Goal: Complete application form: Complete application form

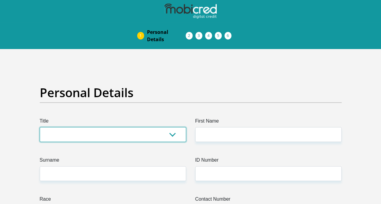
click at [174, 136] on select "Mr Ms Mrs Dr Other" at bounding box center [113, 134] width 146 height 15
click at [40, 127] on select "Mr Ms Mrs Dr Other" at bounding box center [113, 134] width 146 height 15
click at [144, 134] on select "Mr Ms Mrs Dr Other" at bounding box center [113, 134] width 146 height 15
select select "Ms"
click at [40, 127] on select "Mr Ms Mrs Dr Other" at bounding box center [113, 134] width 146 height 15
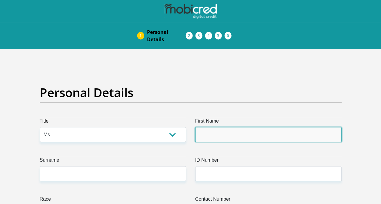
click at [281, 135] on input "First Name" at bounding box center [268, 134] width 146 height 15
type input "lesego"
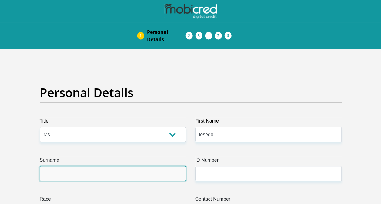
type input "marakalala"
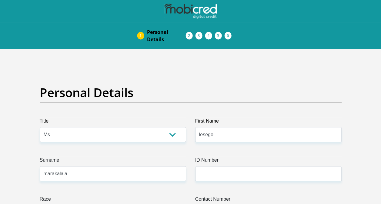
select select "1"
type input "0723110985"
select select "ZAF"
type input "8747 khanyile street"
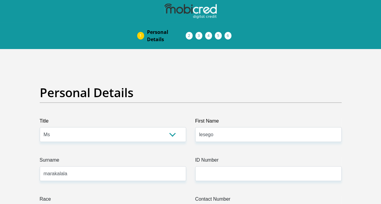
type input "8747 khanyile street"
type input "mayfield"
type input "daveyton"
type input "1520"
select select "Gauteng"
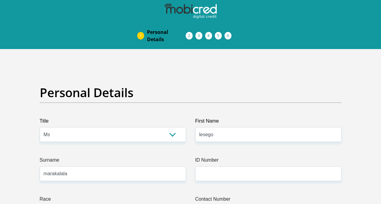
type input "lesego.chantell7622@gmail.com"
type input "Leigh072311@"
type input "8600"
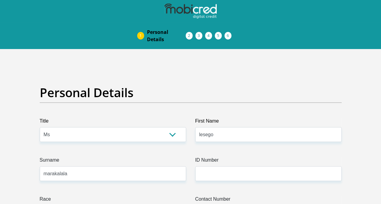
type input "8600"
type input "2000"
type input "0"
type input "1000"
type input "0"
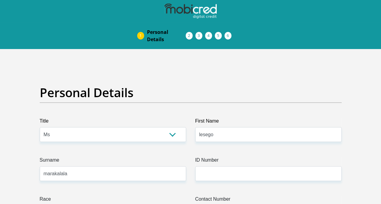
type input "800"
type input "200"
type input "0"
type input "lesego"
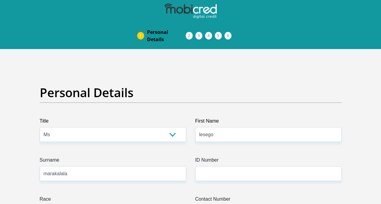
type input "011 386 6439"
type input "lilian"
type input "magagula"
type input "1633363536"
type input "470010"
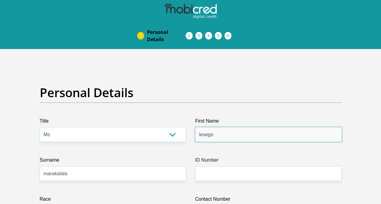
type input "CAPITEC BANK LIMITED"
type input "CAPITEC BANK CPC"
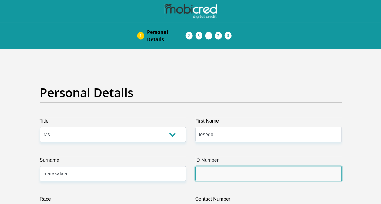
click at [212, 174] on input "ID Number" at bounding box center [268, 173] width 146 height 15
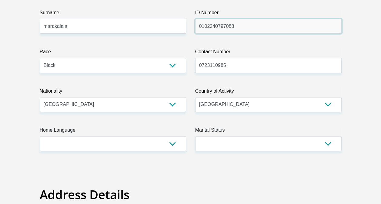
scroll to position [151, 0]
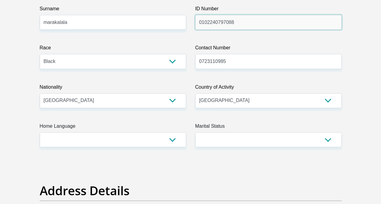
type input "0102240797088"
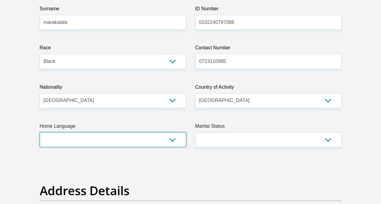
click at [171, 140] on select "Afrikaans English Sepedi South Ndebele Southern Sotho Swati Tsonga Tswana Venda…" at bounding box center [113, 139] width 146 height 15
select select "nso"
click at [40, 132] on select "Afrikaans English Sepedi South Ndebele Southern Sotho Swati Tsonga Tswana Venda…" at bounding box center [113, 139] width 146 height 15
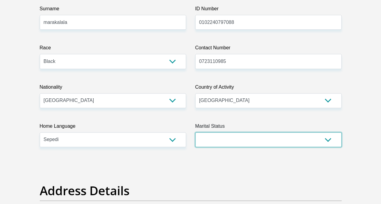
click at [328, 139] on select "Married ANC Single Divorced Widowed Married COP or Customary Law" at bounding box center [268, 139] width 146 height 15
select select "2"
click at [195, 132] on select "Married ANC Single Divorced Widowed Married COP or Customary Law" at bounding box center [268, 139] width 146 height 15
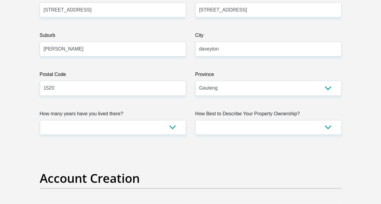
scroll to position [394, 0]
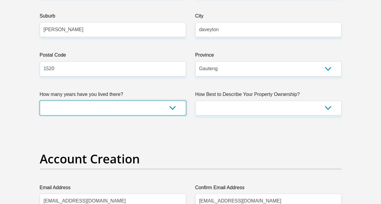
click at [173, 107] on select "less than 1 year 1-3 years 3-5 years 5+ years" at bounding box center [113, 108] width 146 height 15
select select "5"
click at [40, 101] on select "less than 1 year 1-3 years 3-5 years 5+ years" at bounding box center [113, 108] width 146 height 15
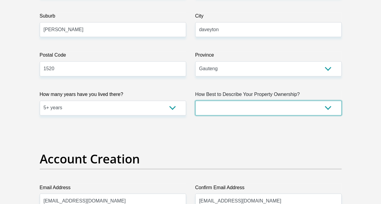
click at [327, 109] on select "Owned Rented Family Owned Company Dwelling" at bounding box center [268, 108] width 146 height 15
click at [195, 101] on select "Owned Rented Family Owned Company Dwelling" at bounding box center [268, 108] width 146 height 15
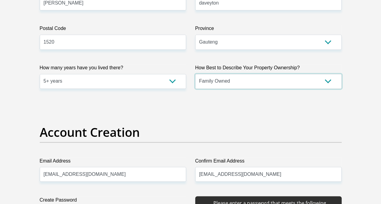
scroll to position [485, 0]
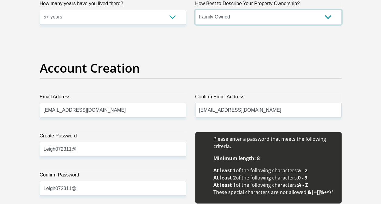
click at [331, 16] on select "Owned Rented Family Owned Company Dwelling" at bounding box center [268, 17] width 146 height 15
select select "Owned"
click at [195, 10] on select "Owned Rented Family Owned Company Dwelling" at bounding box center [268, 17] width 146 height 15
click at [327, 16] on select "Owned Rented Family Owned Company Dwelling" at bounding box center [268, 17] width 146 height 15
click at [195, 10] on select "Owned Rented Family Owned Company Dwelling" at bounding box center [268, 17] width 146 height 15
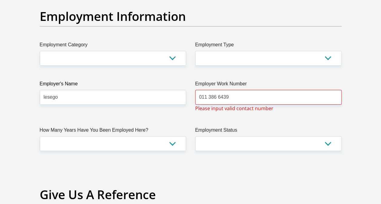
scroll to position [1121, 0]
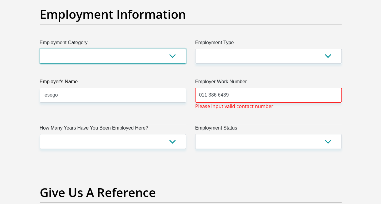
click at [175, 55] on select "AGRICULTURE ALCOHOL & TOBACCO CONSTRUCTION MATERIALS METALLURGY EQUIPMENT FOR R…" at bounding box center [113, 56] width 146 height 15
select select "28"
click at [40, 49] on select "AGRICULTURE ALCOHOL & TOBACCO CONSTRUCTION MATERIALS METALLURGY EQUIPMENT FOR R…" at bounding box center [113, 56] width 146 height 15
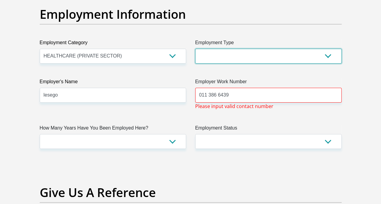
click at [331, 53] on select "College/Lecturer Craft Seller Creative Driver Executive Farmer Forces - Non Com…" at bounding box center [268, 56] width 146 height 15
select select "Office Staff/Clerk"
click at [195, 49] on select "College/Lecturer Craft Seller Creative Driver Executive Farmer Forces - Non Com…" at bounding box center [268, 56] width 146 height 15
click at [331, 52] on select "College/Lecturer Craft Seller Creative Driver Executive Farmer Forces - Non Com…" at bounding box center [268, 56] width 146 height 15
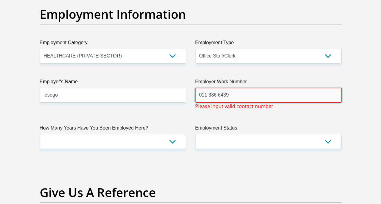
click at [240, 95] on input "011 386 6439" at bounding box center [268, 95] width 146 height 15
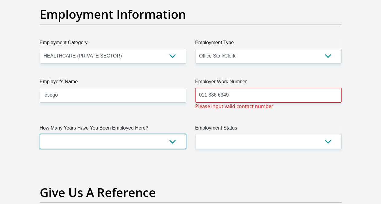
click at [158, 138] on select "less than 1 year 1-3 years 3-5 years 5+ years" at bounding box center [113, 141] width 146 height 15
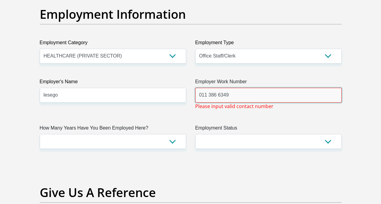
click at [208, 95] on input "011 386 6349" at bounding box center [268, 95] width 146 height 15
click at [216, 94] on input "011386 6349" at bounding box center [268, 95] width 146 height 15
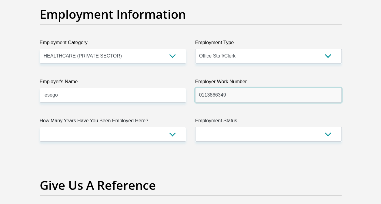
type input "0113866349"
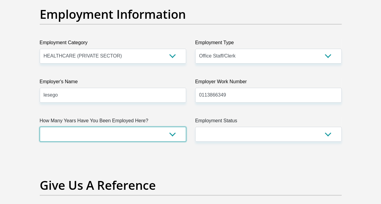
click at [172, 134] on select "less than 1 year 1-3 years 3-5 years 5+ years" at bounding box center [113, 134] width 146 height 15
select select "6"
click at [40, 127] on select "less than 1 year 1-3 years 3-5 years 5+ years" at bounding box center [113, 134] width 146 height 15
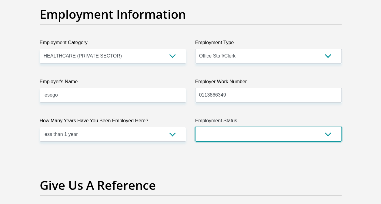
click at [327, 134] on select "Permanent/Full-time Part-time/Casual Contract Worker Self-Employed Housewife Re…" at bounding box center [268, 134] width 146 height 15
select select "1"
click at [195, 127] on select "Permanent/Full-time Part-time/Casual Contract Worker Self-Employed Housewife Re…" at bounding box center [268, 134] width 146 height 15
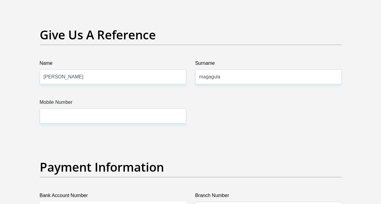
scroll to position [1272, 0]
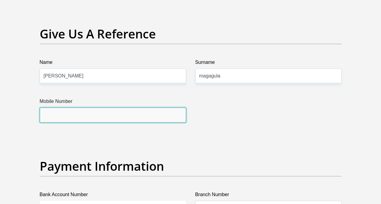
click at [136, 115] on input "Mobile Number" at bounding box center [113, 115] width 146 height 15
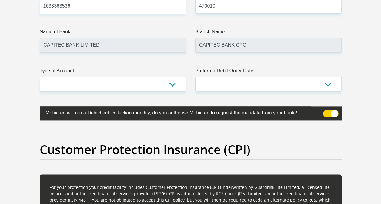
scroll to position [1484, 0]
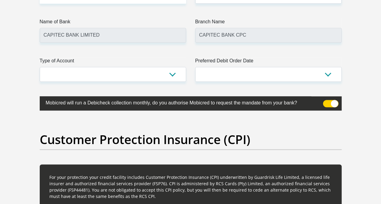
type input "0679971067"
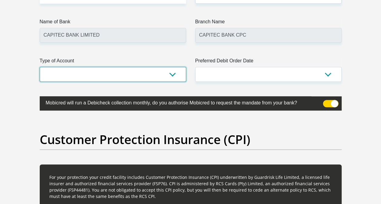
click at [173, 73] on select "Cheque Savings" at bounding box center [113, 74] width 146 height 15
select select "SAV"
click at [40, 67] on select "Cheque Savings" at bounding box center [113, 74] width 146 height 15
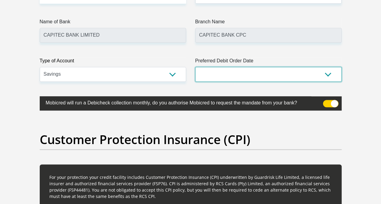
click at [328, 71] on select "1st 2nd 3rd 4th 5th 7th 18th 19th 20th 21st 22nd 23rd 24th 25th 26th 27th 28th …" at bounding box center [268, 74] width 146 height 15
select select "26"
click at [195, 67] on select "1st 2nd 3rd 4th 5th 7th 18th 19th 20th 21st 22nd 23rd 24th 25th 26th 27th 28th …" at bounding box center [268, 74] width 146 height 15
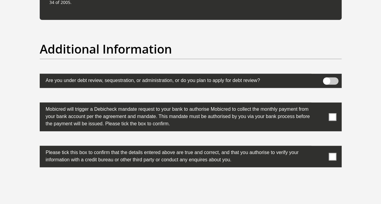
scroll to position [1909, 0]
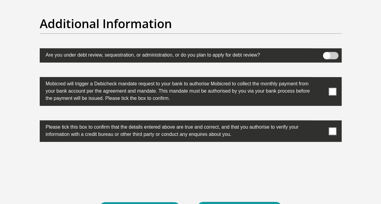
click at [330, 88] on span at bounding box center [332, 92] width 8 height 8
click at [320, 79] on input "checkbox" at bounding box center [320, 79] width 0 height 0
click at [331, 128] on span at bounding box center [332, 132] width 8 height 8
click at [320, 122] on input "checkbox" at bounding box center [320, 122] width 0 height 0
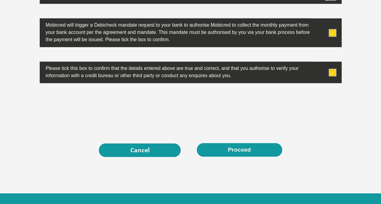
scroll to position [1969, 0]
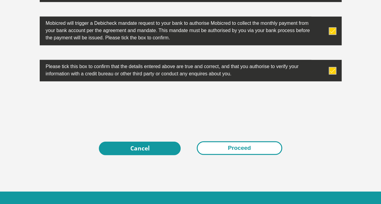
click at [232, 145] on button "Proceed" at bounding box center [239, 148] width 85 height 14
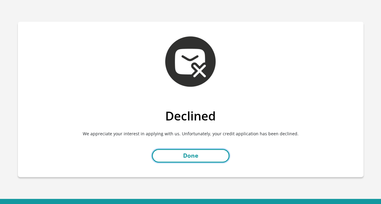
click at [204, 156] on link "Done" at bounding box center [191, 156] width 78 height 14
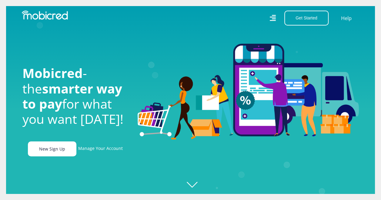
click at [59, 149] on link "New Sign Up" at bounding box center [52, 148] width 48 height 15
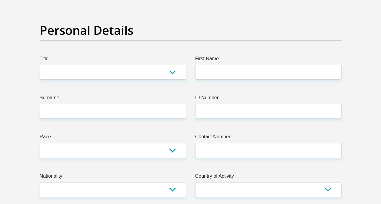
scroll to position [61, 0]
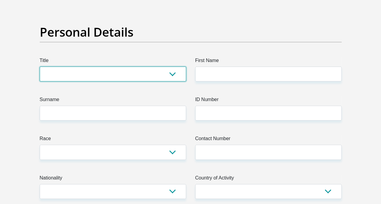
click at [120, 79] on select "Mr Ms Mrs Dr Other" at bounding box center [113, 74] width 146 height 15
select select "Ms"
click at [40, 67] on select "Mr Ms Mrs Dr [PERSON_NAME]" at bounding box center [113, 74] width 146 height 15
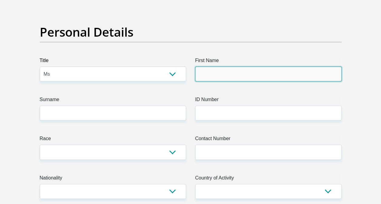
click at [228, 77] on input "First Name" at bounding box center [268, 74] width 146 height 15
type input "lesego"
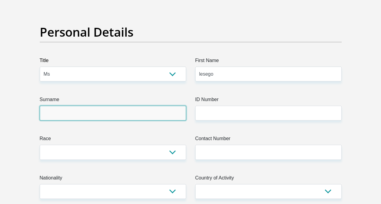
type input "marakalala"
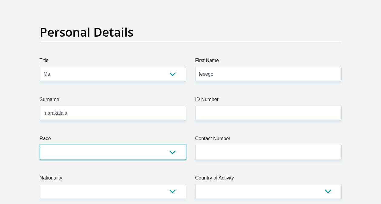
select select "1"
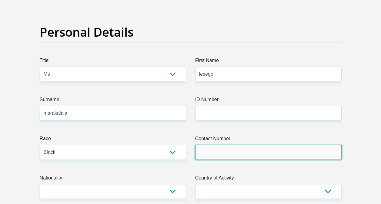
type input "0723110985"
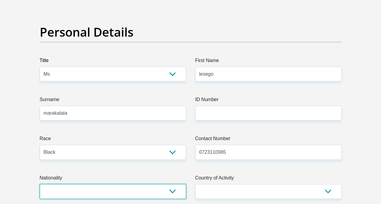
select select "ZAF"
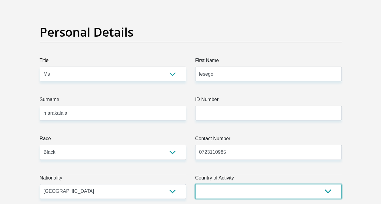
select select "ZAF"
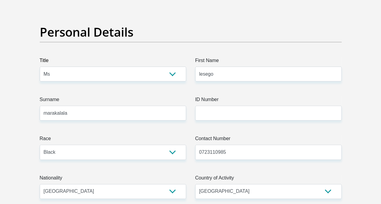
type input "8747 khanyile street"
type input "mayfield"
type input "daveyton"
type input "1520"
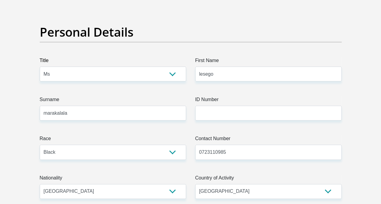
select select "Gauteng"
type input "lesego.chantell7622@gmail.com"
type input "Leigh072311@"
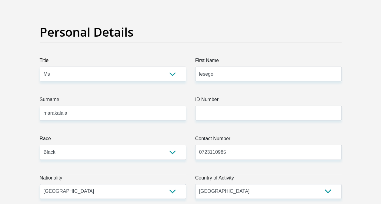
type input "8600"
type input "2000"
type input "0"
type input "1000"
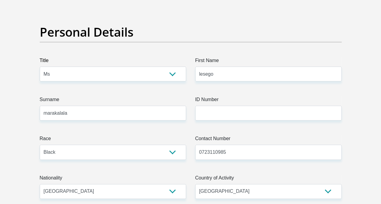
type input "0"
type input "800"
type input "200"
type input "0"
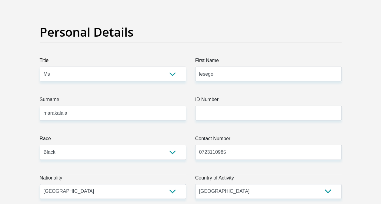
type input "lesego"
type input "0113866349"
type input "lilian"
type input "magagula"
type input "1633363536"
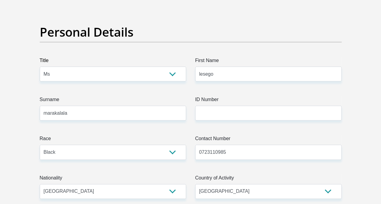
type input "470010"
type input "CAPITEC BANK LIMITED"
type input "CAPITEC BANK CPC"
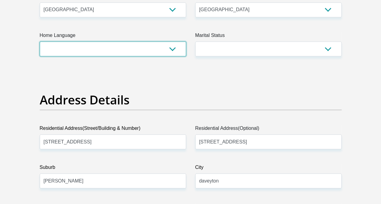
click at [174, 47] on select "Afrikaans English Sepedi South Ndebele Southern Sotho Swati Tsonga Tswana Venda…" at bounding box center [113, 49] width 146 height 15
select select "nso"
click at [40, 42] on select "Afrikaans English Sepedi South Ndebele Southern Sotho Swati Tsonga Tswana Venda…" at bounding box center [113, 49] width 146 height 15
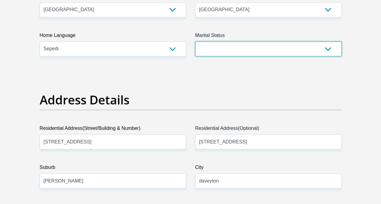
click at [330, 47] on select "Married ANC Single Divorced Widowed Married COP or Customary Law" at bounding box center [268, 49] width 146 height 15
select select "2"
click at [195, 42] on select "Married ANC Single Divorced Widowed Married COP or Customary Law" at bounding box center [268, 49] width 146 height 15
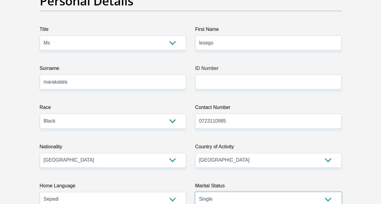
scroll to position [91, 0]
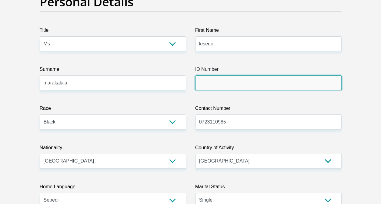
click at [269, 82] on input "ID Number" at bounding box center [268, 82] width 146 height 15
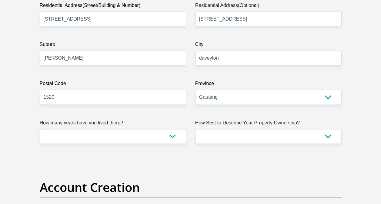
scroll to position [364, 0]
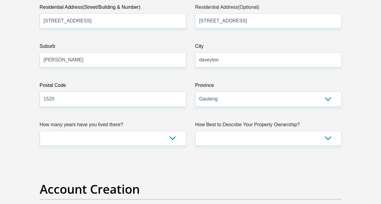
type input "0102249797088"
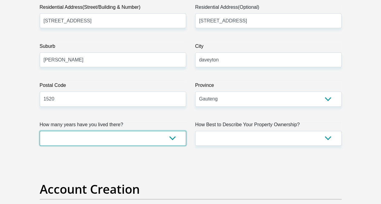
click at [176, 137] on select "less than 1 year 1-3 years 3-5 years 5+ years" at bounding box center [113, 138] width 146 height 15
select select "0"
click at [40, 131] on select "less than 1 year 1-3 years 3-5 years 5+ years" at bounding box center [113, 138] width 146 height 15
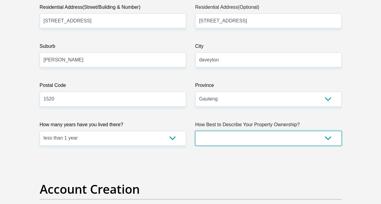
click at [327, 140] on select "Owned Rented Family Owned Company Dwelling" at bounding box center [268, 138] width 146 height 15
click at [195, 131] on select "Owned Rented Family Owned Company Dwelling" at bounding box center [268, 138] width 146 height 15
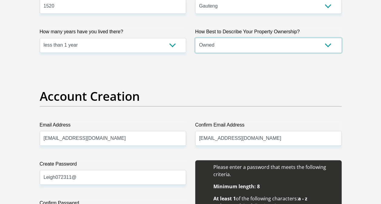
scroll to position [454, 0]
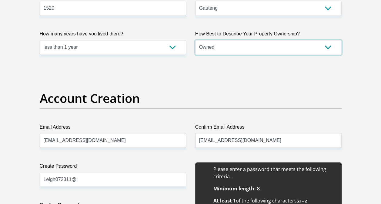
click at [331, 45] on select "Owned Rented Family Owned Company Dwelling" at bounding box center [268, 47] width 146 height 15
select select "parents"
click at [195, 40] on select "Owned Rented Family Owned Company Dwelling" at bounding box center [268, 47] width 146 height 15
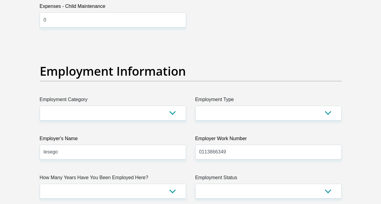
scroll to position [1091, 0]
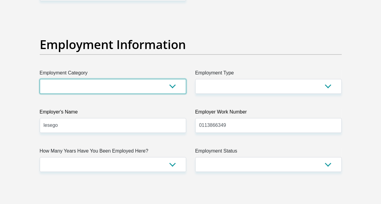
click at [174, 84] on select "AGRICULTURE ALCOHOL & TOBACCO CONSTRUCTION MATERIALS METALLURGY EQUIPMENT FOR R…" at bounding box center [113, 86] width 146 height 15
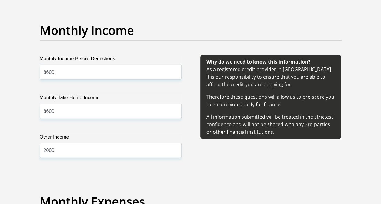
scroll to position [697, 0]
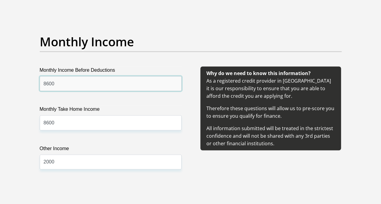
click at [46, 84] on input "8600" at bounding box center [111, 83] width 142 height 15
type input "14600"
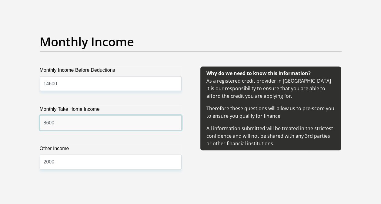
click at [45, 122] on input "8600" at bounding box center [111, 122] width 142 height 15
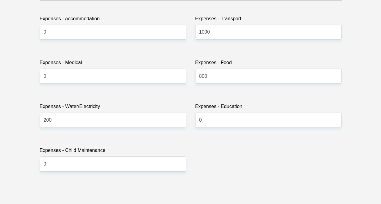
scroll to position [939, 0]
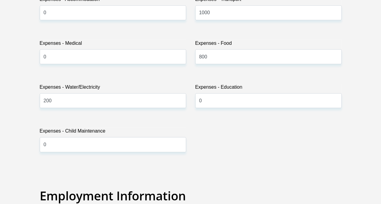
type input "14600"
click at [212, 58] on input "800" at bounding box center [268, 56] width 146 height 15
type input "8"
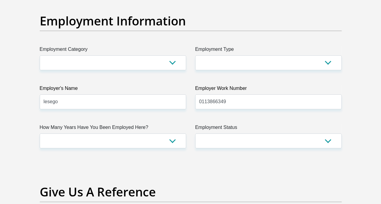
scroll to position [1121, 0]
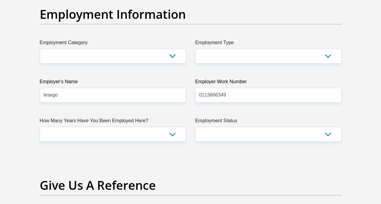
type input "1000"
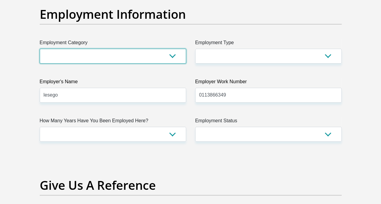
click at [176, 53] on select "AGRICULTURE ALCOHOL & TOBACCO CONSTRUCTION MATERIALS METALLURGY EQUIPMENT FOR R…" at bounding box center [113, 56] width 146 height 15
select select "28"
click at [40, 49] on select "AGRICULTURE ALCOHOL & TOBACCO CONSTRUCTION MATERIALS METALLURGY EQUIPMENT FOR R…" at bounding box center [113, 56] width 146 height 15
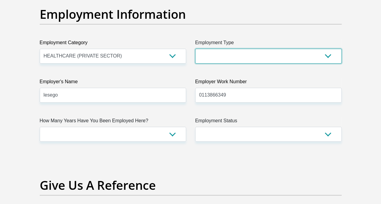
click at [331, 53] on select "College/Lecturer Craft Seller Creative Driver Executive Farmer Forces - Non Com…" at bounding box center [268, 56] width 146 height 15
select select "Office Staff/Clerk"
click at [195, 49] on select "College/Lecturer Craft Seller Creative Driver Executive Farmer Forces - Non Com…" at bounding box center [268, 56] width 146 height 15
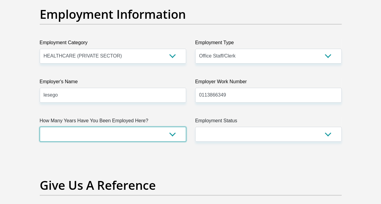
click at [175, 131] on select "less than 1 year 1-3 years 3-5 years 5+ years" at bounding box center [113, 134] width 146 height 15
select select "6"
click at [40, 127] on select "less than 1 year 1-3 years 3-5 years 5+ years" at bounding box center [113, 134] width 146 height 15
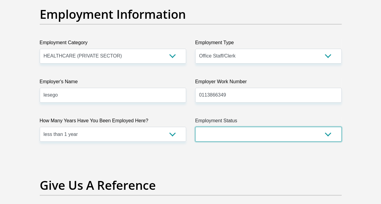
click at [329, 131] on select "Permanent/Full-time Part-time/Casual Contract Worker Self-Employed Housewife Re…" at bounding box center [268, 134] width 146 height 15
select select "1"
click at [195, 127] on select "Permanent/Full-time Part-time/Casual Contract Worker Self-Employed Housewife Re…" at bounding box center [268, 134] width 146 height 15
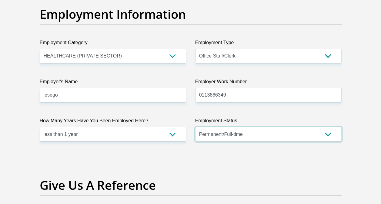
scroll to position [1272, 0]
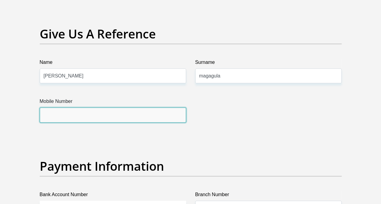
click at [143, 115] on input "Mobile Number" at bounding box center [113, 115] width 146 height 15
type input "0679971067"
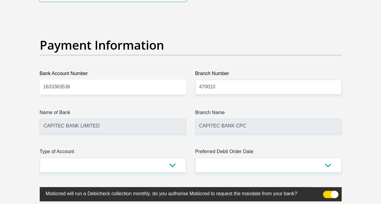
scroll to position [1424, 0]
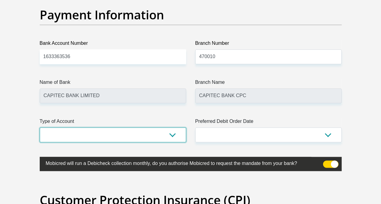
click at [171, 132] on select "Cheque Savings" at bounding box center [113, 135] width 146 height 15
select select "SAV"
click at [40, 128] on select "Cheque Savings" at bounding box center [113, 135] width 146 height 15
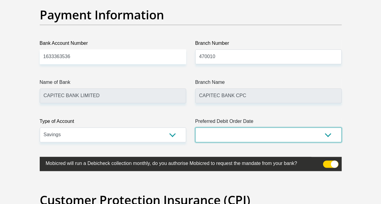
click at [327, 132] on select "1st 2nd 3rd 4th 5th 7th 18th 19th 20th 21st 22nd 23rd 24th 25th 26th 27th 28th …" at bounding box center [268, 135] width 146 height 15
select select "26"
click at [195, 128] on select "1st 2nd 3rd 4th 5th 7th 18th 19th 20th 21st 22nd 23rd 24th 25th 26th 27th 28th …" at bounding box center [268, 135] width 146 height 15
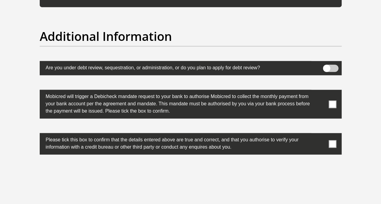
scroll to position [1939, 0]
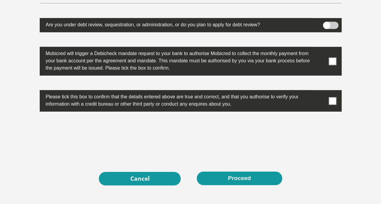
click at [334, 59] on span at bounding box center [332, 62] width 8 height 8
click at [320, 48] on input "checkbox" at bounding box center [320, 48] width 0 height 0
click at [332, 101] on span at bounding box center [332, 101] width 8 height 8
click at [320, 92] on input "checkbox" at bounding box center [320, 92] width 0 height 0
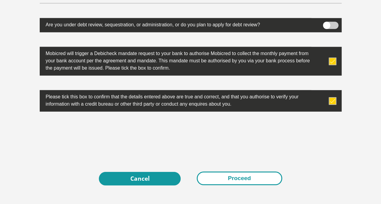
drag, startPoint x: 224, startPoint y: 175, endPoint x: 228, endPoint y: 177, distance: 3.9
click at [225, 175] on button "Proceed" at bounding box center [239, 179] width 85 height 14
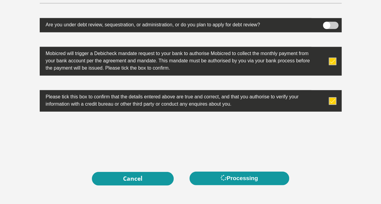
scroll to position [0, 0]
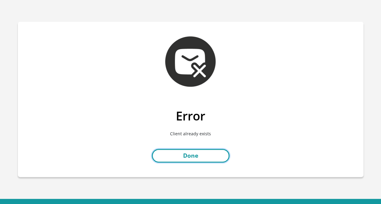
click at [208, 151] on link "Done" at bounding box center [191, 156] width 78 height 14
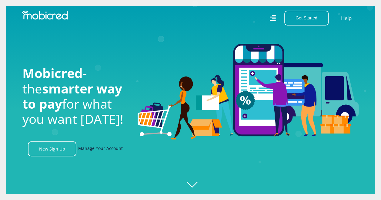
click at [101, 149] on link "Manage Your Account" at bounding box center [100, 148] width 45 height 15
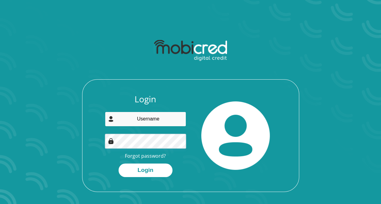
click at [160, 122] on input "email" at bounding box center [145, 119] width 81 height 15
drag, startPoint x: 173, startPoint y: 120, endPoint x: 176, endPoint y: 121, distance: 3.4
click at [173, 120] on input "lesego.chantell7622@gmailcom" at bounding box center [145, 119] width 81 height 15
type input "lesego.chantell7622@gmail.com"
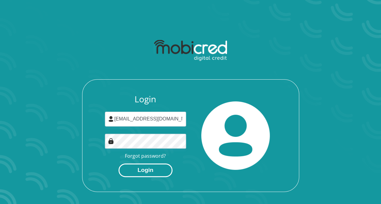
click at [150, 174] on button "Login" at bounding box center [145, 171] width 54 height 14
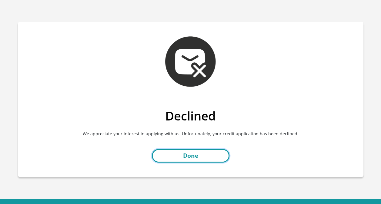
click at [199, 154] on link "Done" at bounding box center [191, 156] width 78 height 14
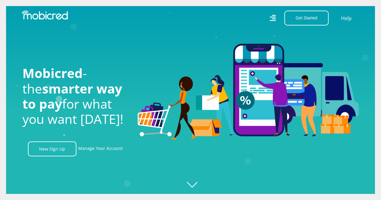
scroll to position [0, 431]
